Goal: Task Accomplishment & Management: Complete application form

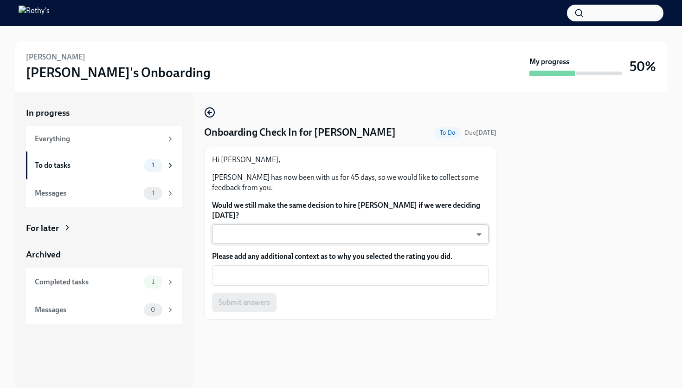
click at [294, 235] on body "[PERSON_NAME]'s Onboarding My progress 50% In progress Everything To do tasks 1…" at bounding box center [341, 194] width 682 height 388
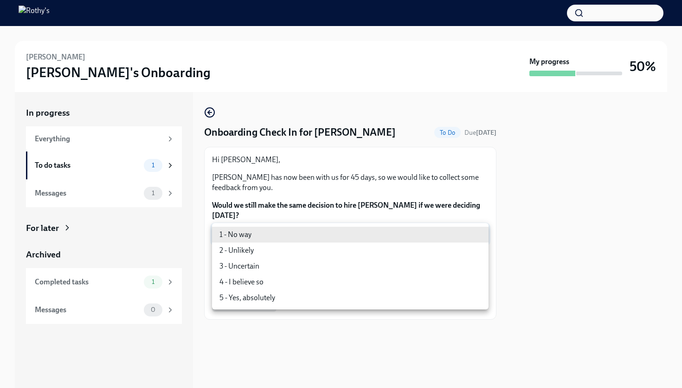
click at [277, 295] on li "5 - Yes, absolutely" at bounding box center [350, 298] width 277 height 16
type input "ecD3jUuAv"
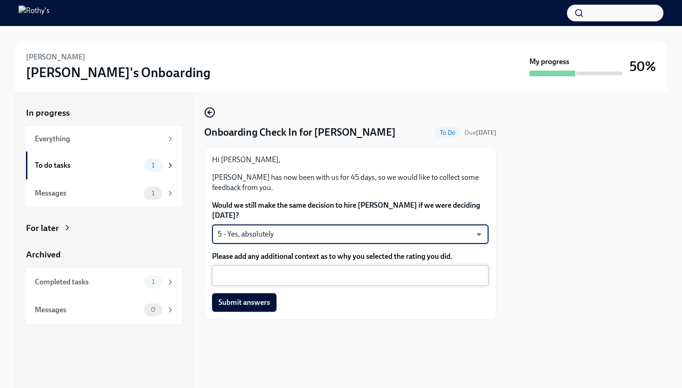
click at [305, 272] on textarea "Please add any additional context as to why you selected the rating you did." at bounding box center [351, 275] width 266 height 11
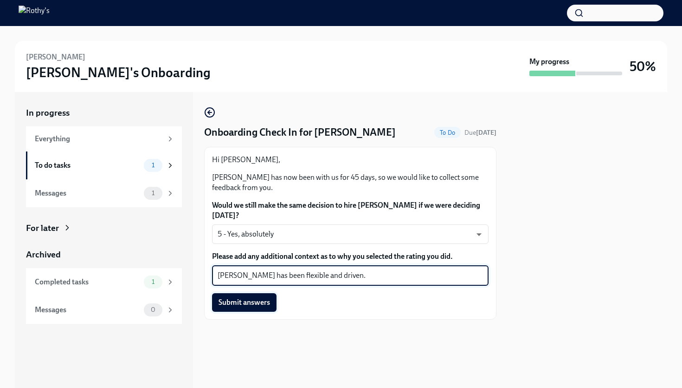
type textarea "[PERSON_NAME] has been flexible and driven."
click at [246, 305] on span "Submit answers" at bounding box center [245, 302] width 52 height 9
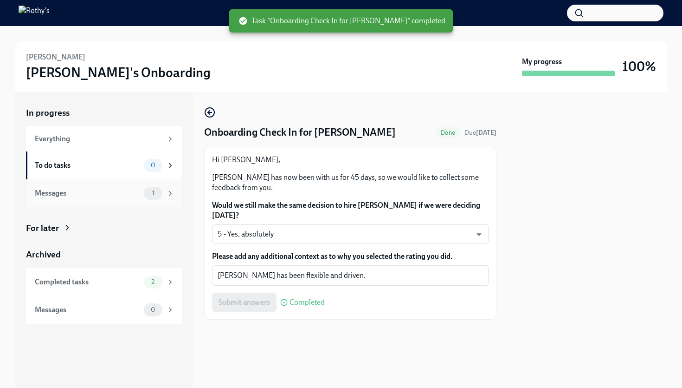
click at [151, 190] on span "1" at bounding box center [153, 192] width 14 height 7
